Goal: Navigation & Orientation: Find specific page/section

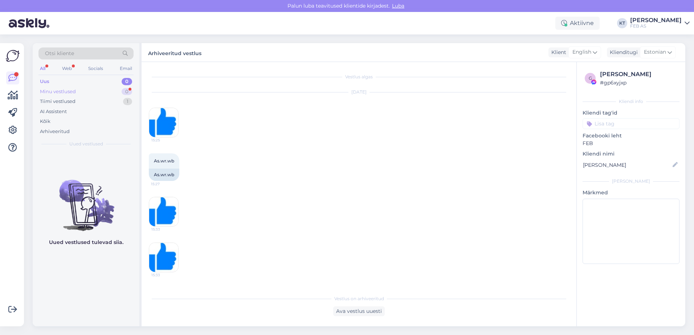
scroll to position [146, 0]
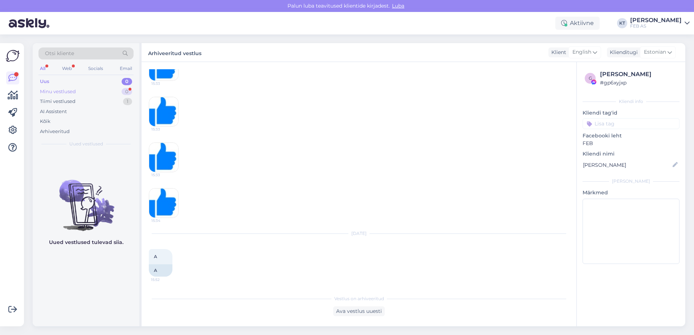
click at [62, 93] on div "Minu vestlused" at bounding box center [58, 91] width 36 height 7
click at [74, 103] on div "Tiimi vestlused" at bounding box center [58, 101] width 36 height 7
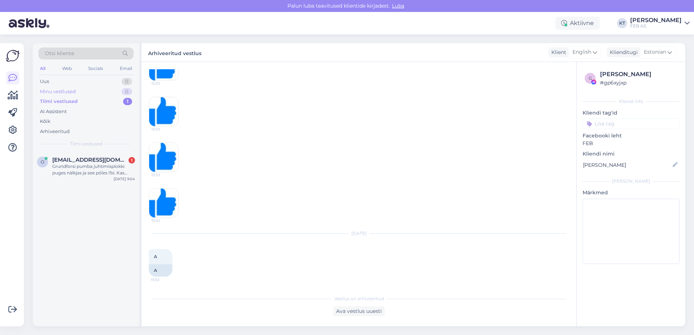
click at [61, 89] on div "Minu vestlused" at bounding box center [58, 91] width 36 height 7
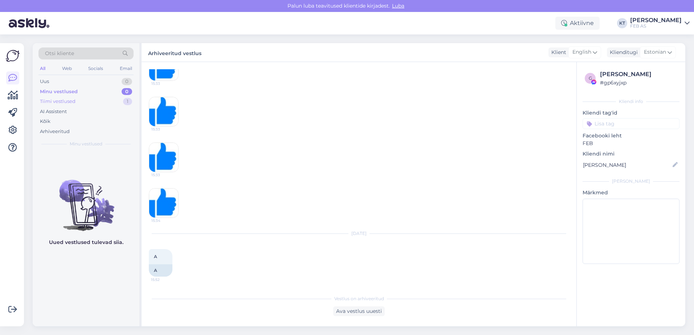
click at [60, 103] on div "Tiimi vestlused" at bounding box center [58, 101] width 36 height 7
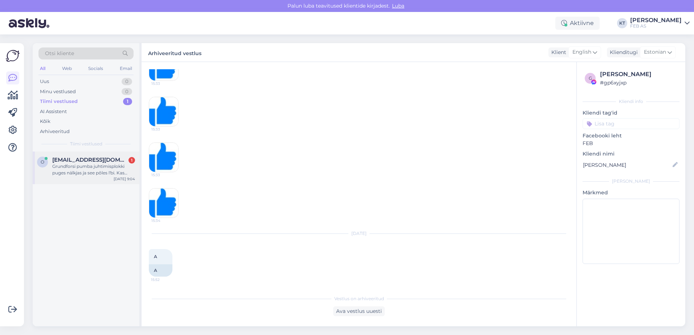
click at [71, 159] on span "[EMAIL_ADDRESS][DOMAIN_NAME]" at bounding box center [89, 160] width 75 height 7
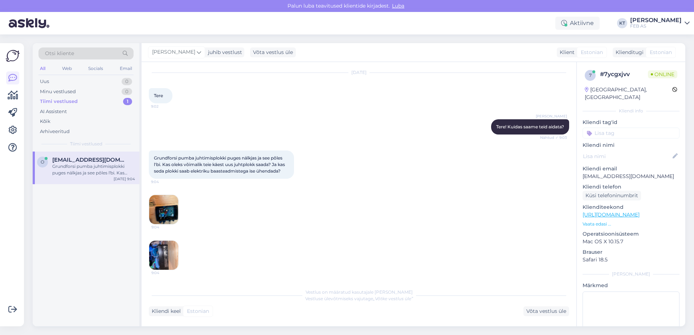
click at [153, 209] on img at bounding box center [163, 209] width 29 height 29
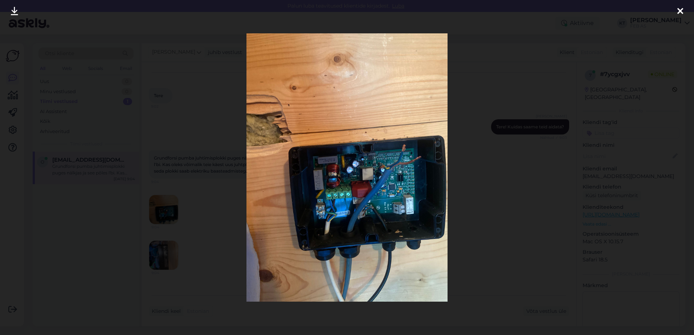
click at [177, 183] on div at bounding box center [347, 167] width 694 height 335
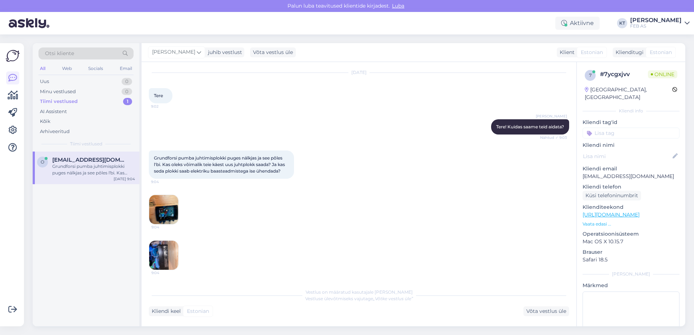
click at [162, 248] on img at bounding box center [163, 255] width 29 height 29
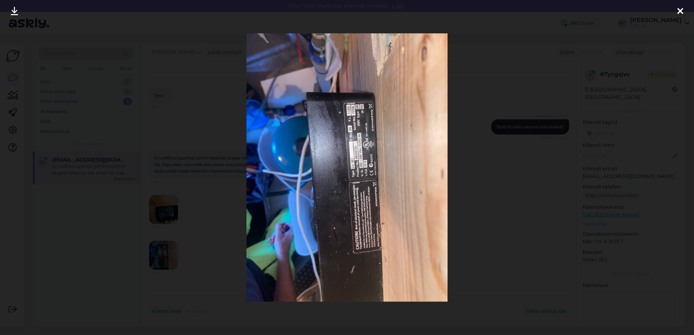
click at [192, 185] on div at bounding box center [347, 167] width 694 height 335
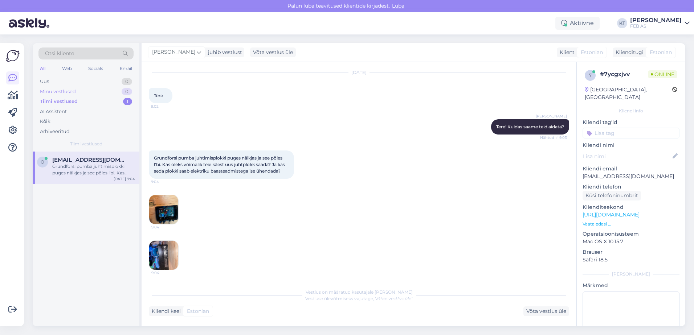
click at [54, 93] on div "Minu vestlused" at bounding box center [58, 91] width 36 height 7
